Goal: Transaction & Acquisition: Purchase product/service

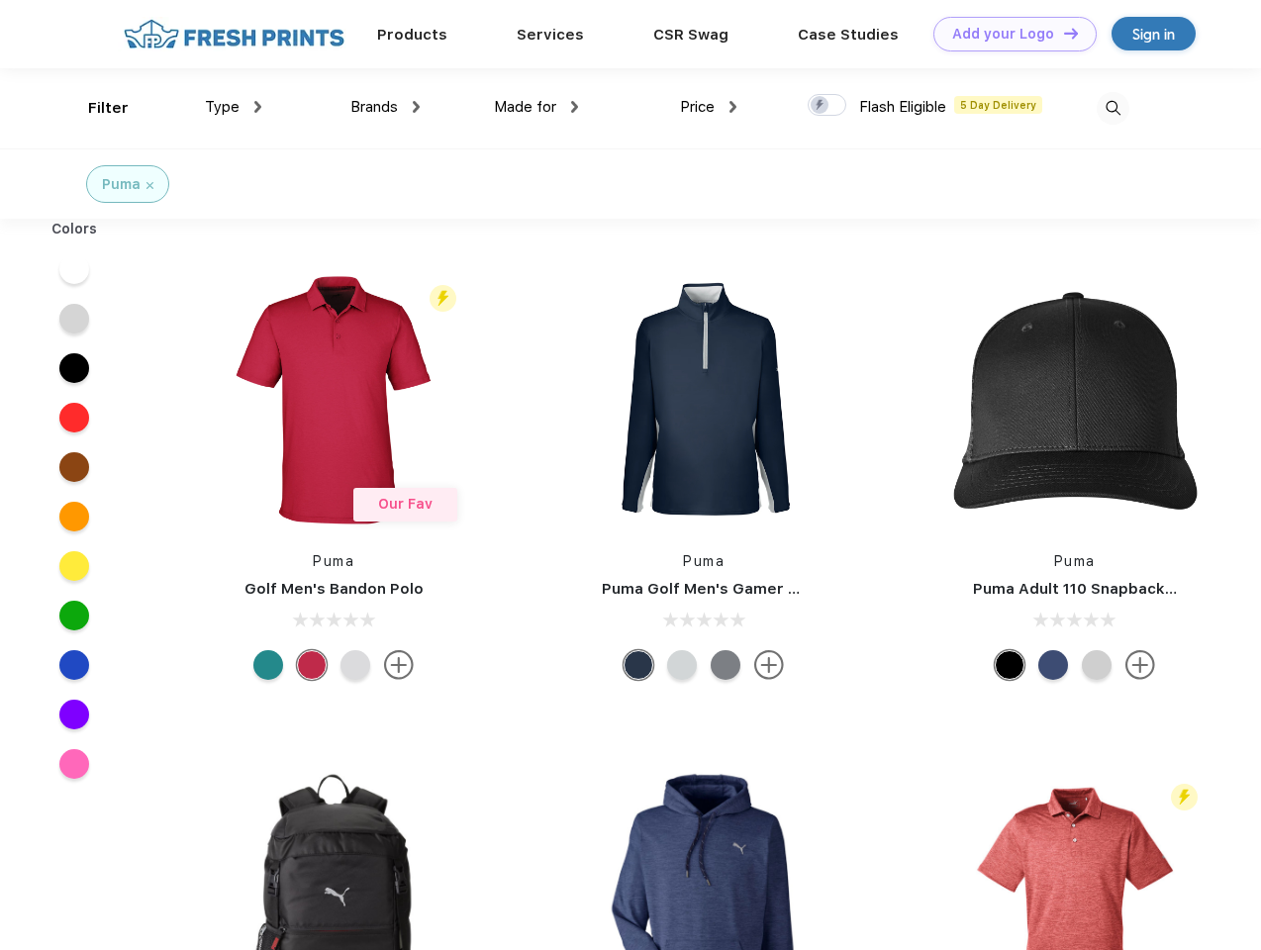
scroll to position [1, 0]
click at [1007, 34] on link "Add your Logo Design Tool" at bounding box center [1014, 34] width 163 height 35
click at [0, 0] on div "Design Tool" at bounding box center [0, 0] width 0 height 0
click at [1062, 33] on link "Add your Logo Design Tool" at bounding box center [1014, 34] width 163 height 35
click at [95, 108] on div "Filter" at bounding box center [108, 108] width 41 height 23
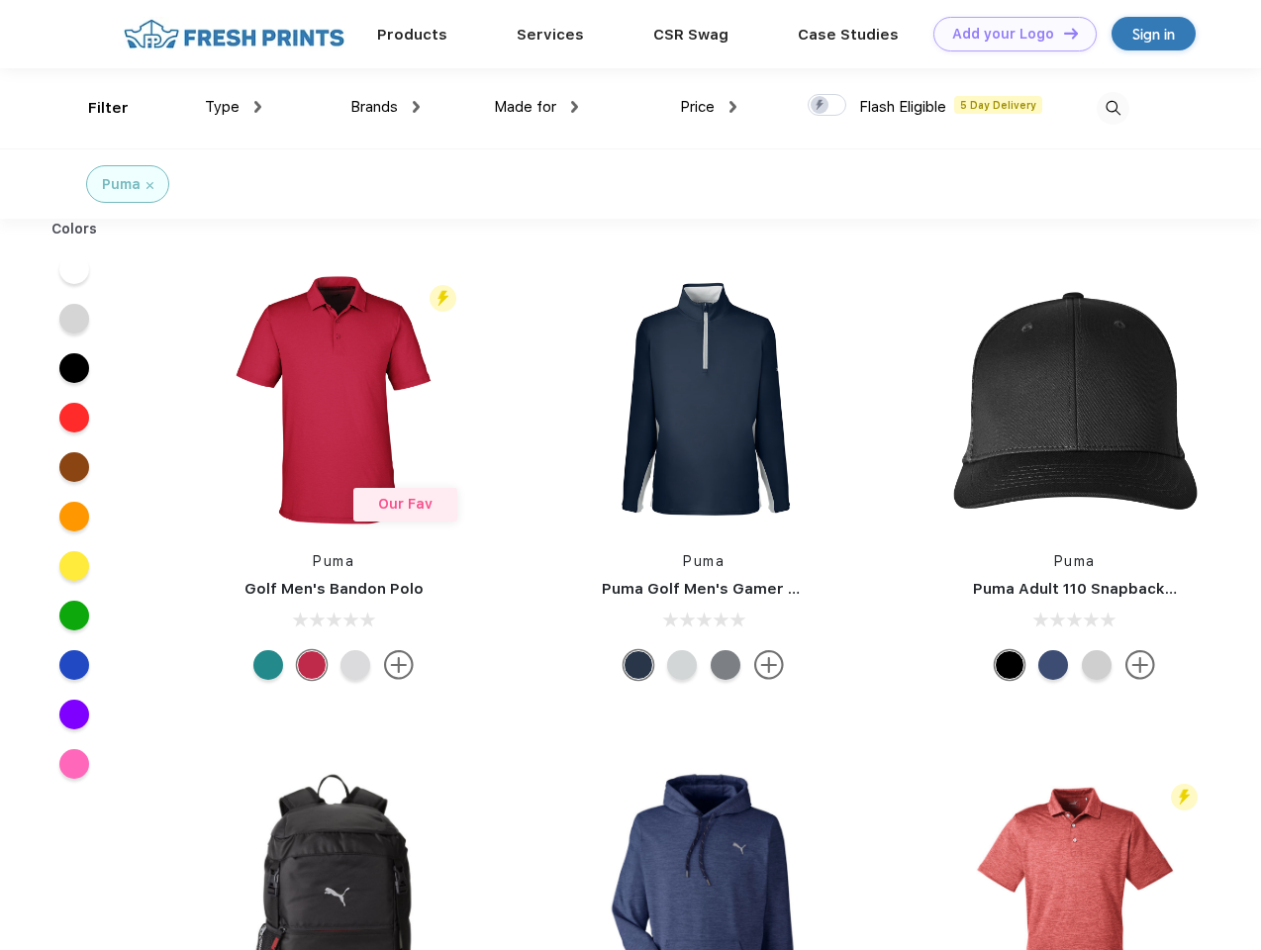
click at [234, 107] on span "Type" at bounding box center [222, 107] width 35 height 18
click at [385, 107] on span "Brands" at bounding box center [373, 107] width 47 height 18
click at [536, 107] on span "Made for" at bounding box center [525, 107] width 62 height 18
click at [708, 107] on span "Price" at bounding box center [697, 107] width 35 height 18
click at [827, 106] on div at bounding box center [826, 105] width 39 height 22
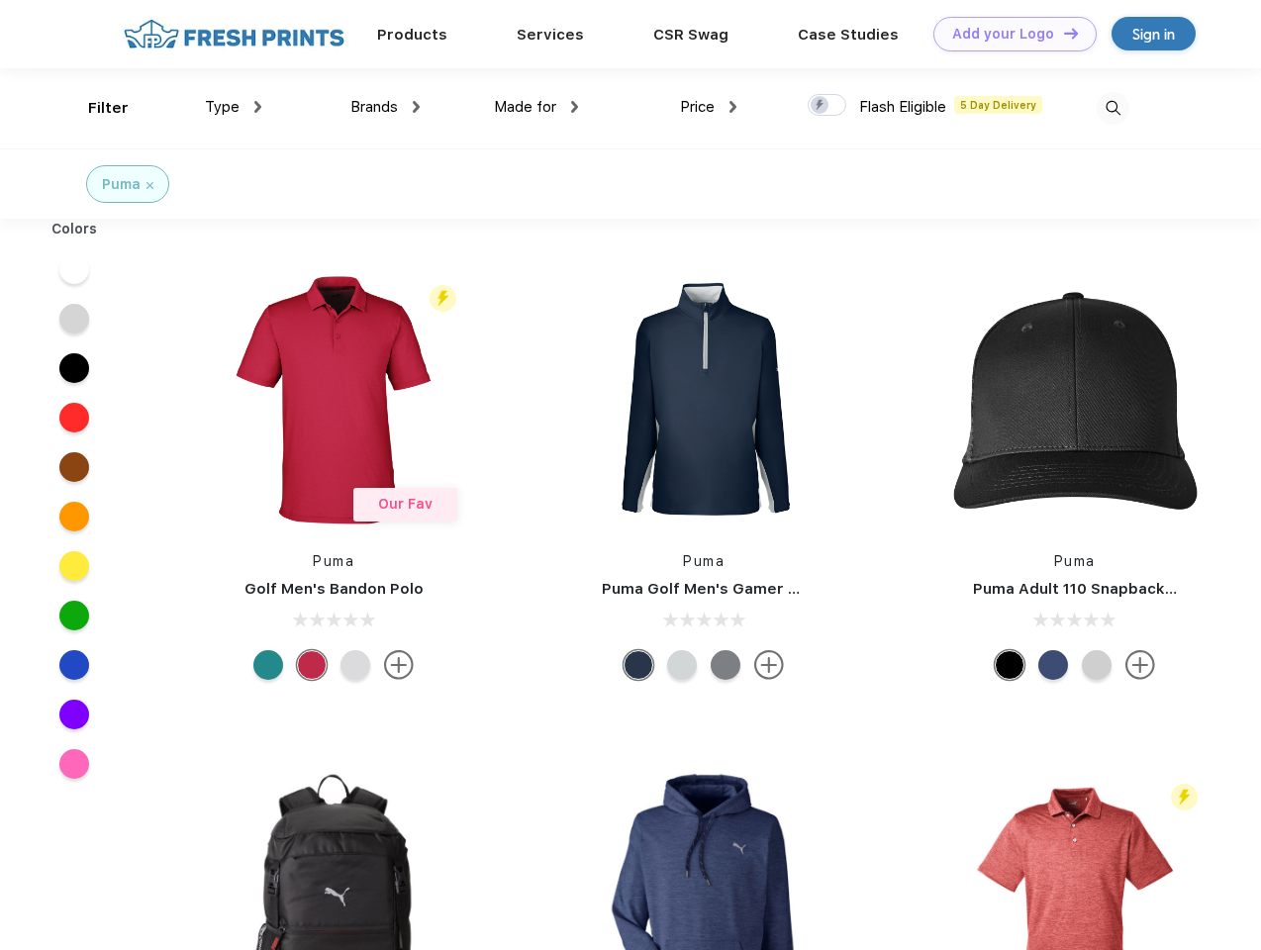
click at [820, 106] on input "checkbox" at bounding box center [813, 99] width 13 height 13
click at [1112, 108] on img at bounding box center [1112, 108] width 33 height 33
